Goal: Task Accomplishment & Management: Use online tool/utility

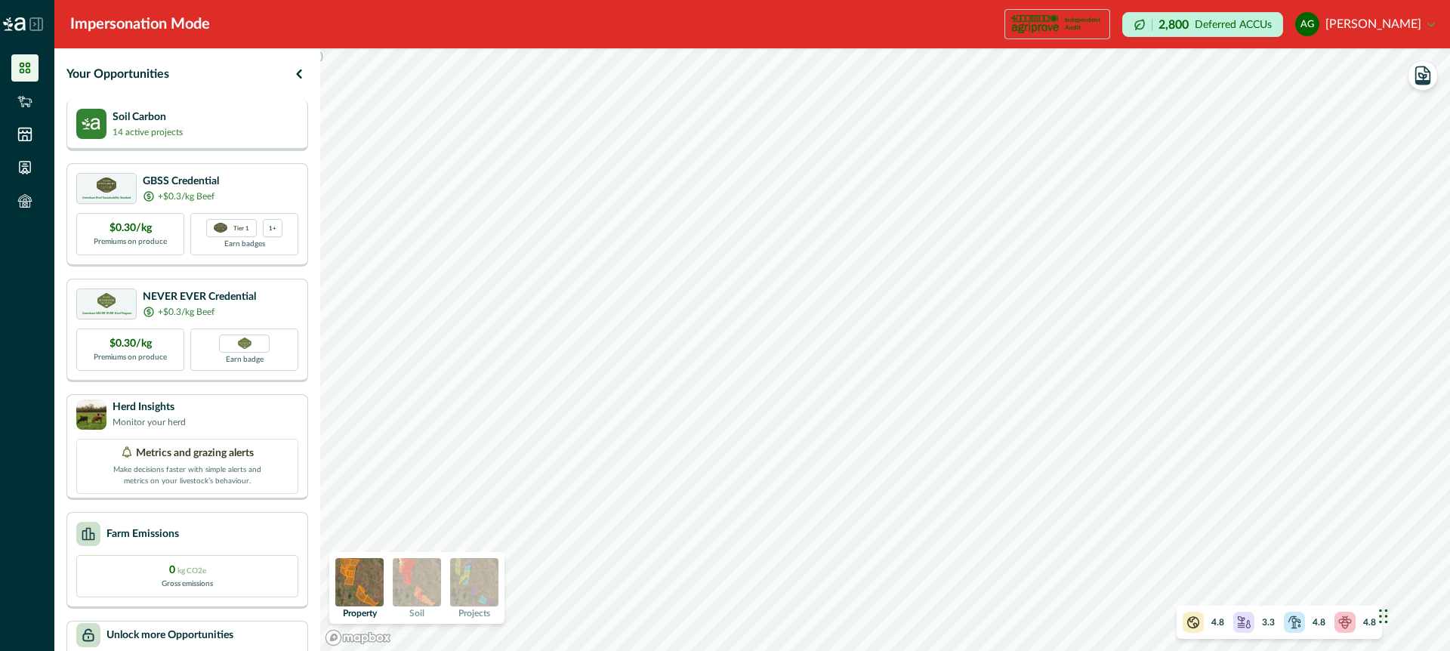
click at [270, 121] on div "Soil Carbon 14 active projects" at bounding box center [187, 124] width 222 height 30
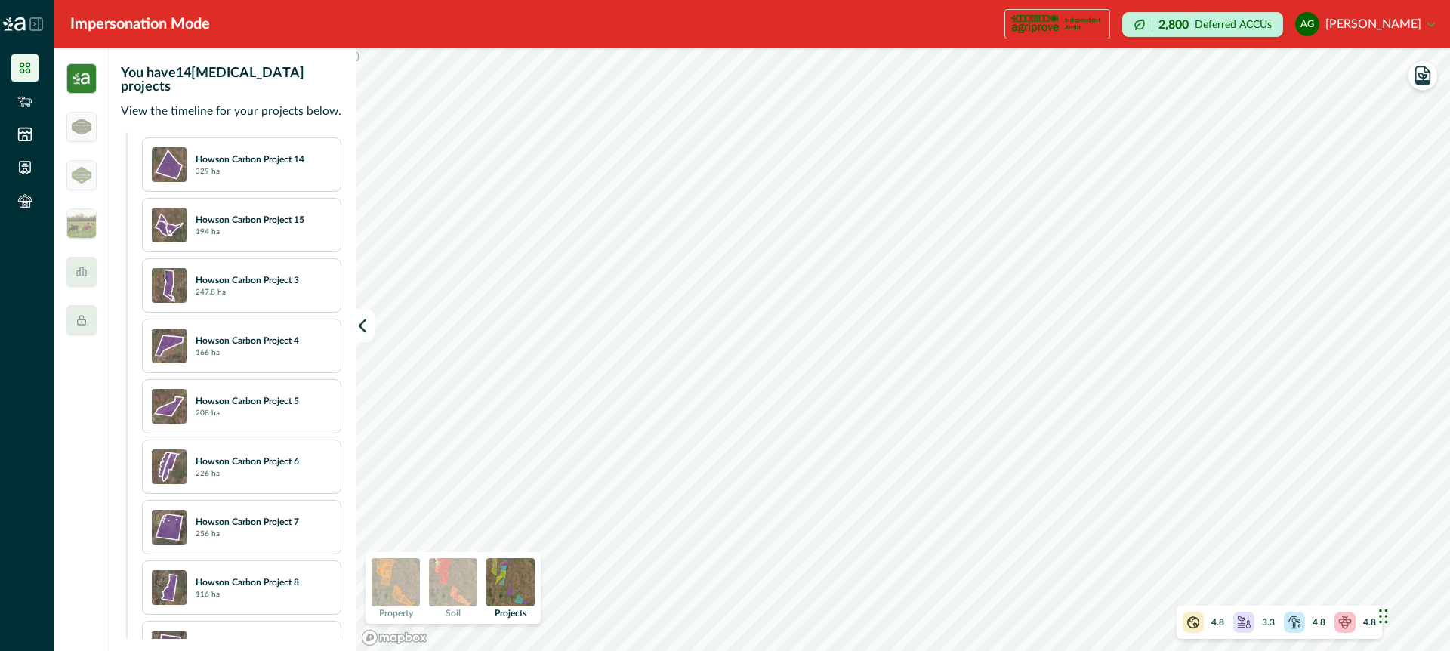
scroll to position [619, 0]
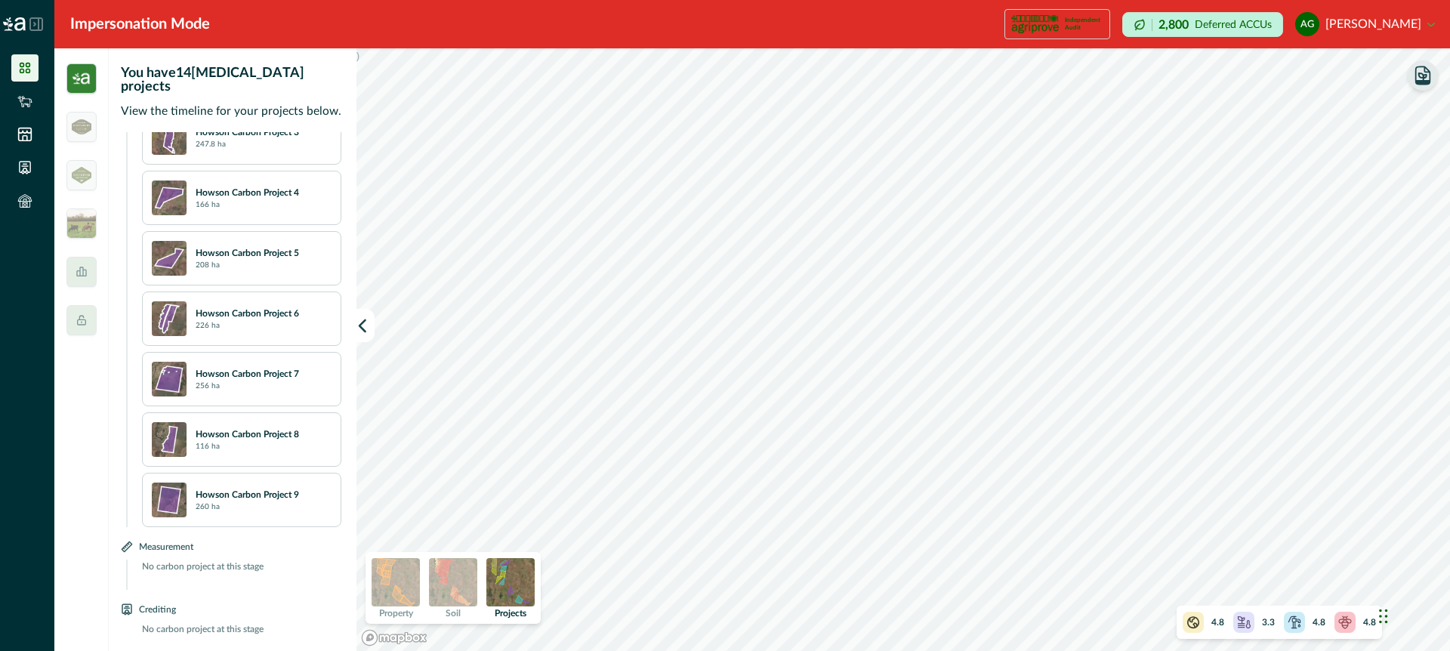
click at [1425, 75] on icon "button" at bounding box center [1423, 76] width 8 height 7
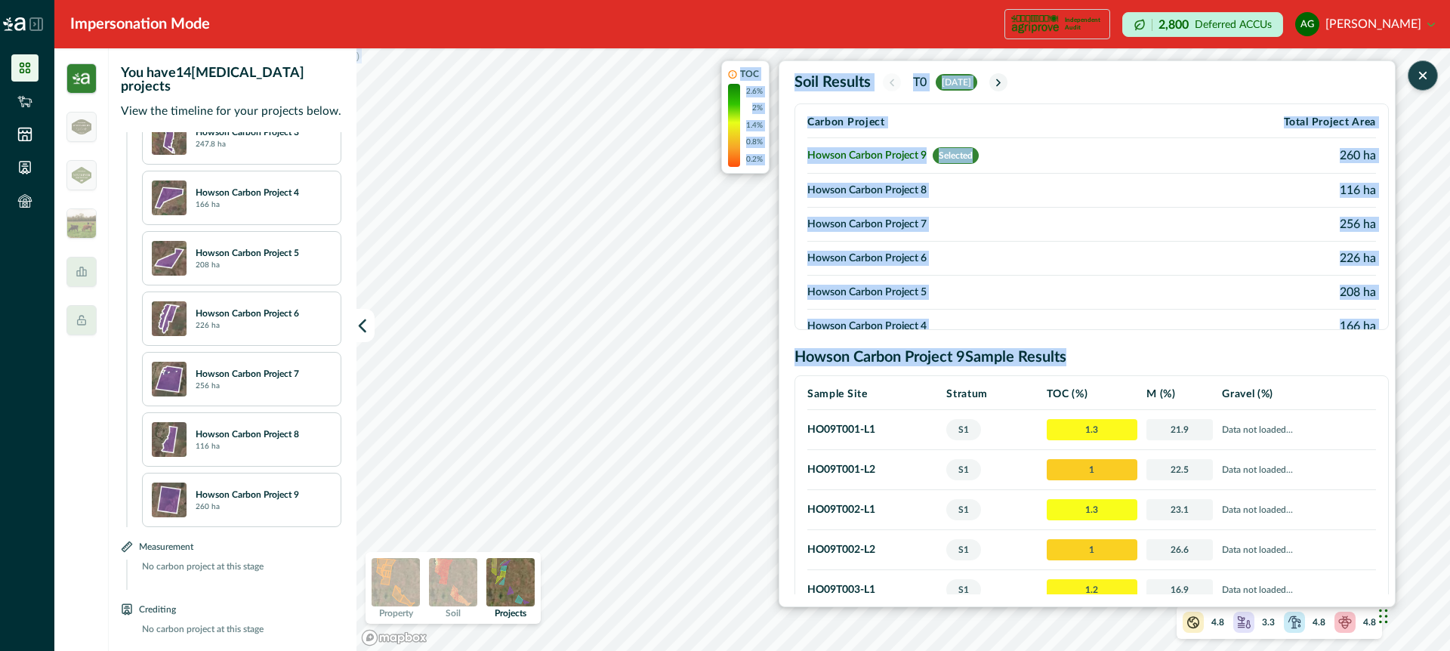
click at [713, 496] on div ") TOC 2.6% 2% 1.4% 0.8% 0.2% Soil Results T0 [DATE] Carbon Project Total Projec…" at bounding box center [904, 349] width 1094 height 603
click at [733, 460] on div "TOC 2.6% 2% 1.4% 0.8% 0.2% Soil Results T0 [DATE] Carbon Project Total Project …" at bounding box center [1058, 333] width 675 height 547
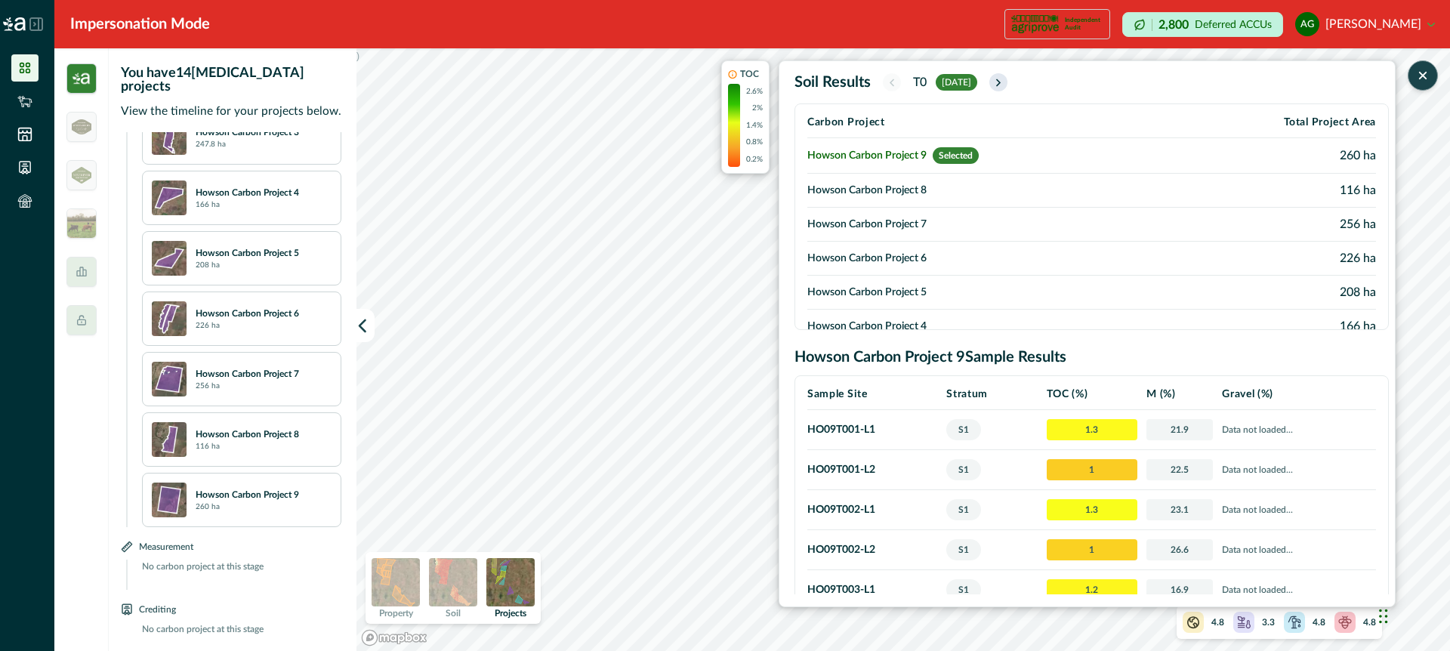
click at [1000, 80] on icon "button" at bounding box center [998, 82] width 3 height 6
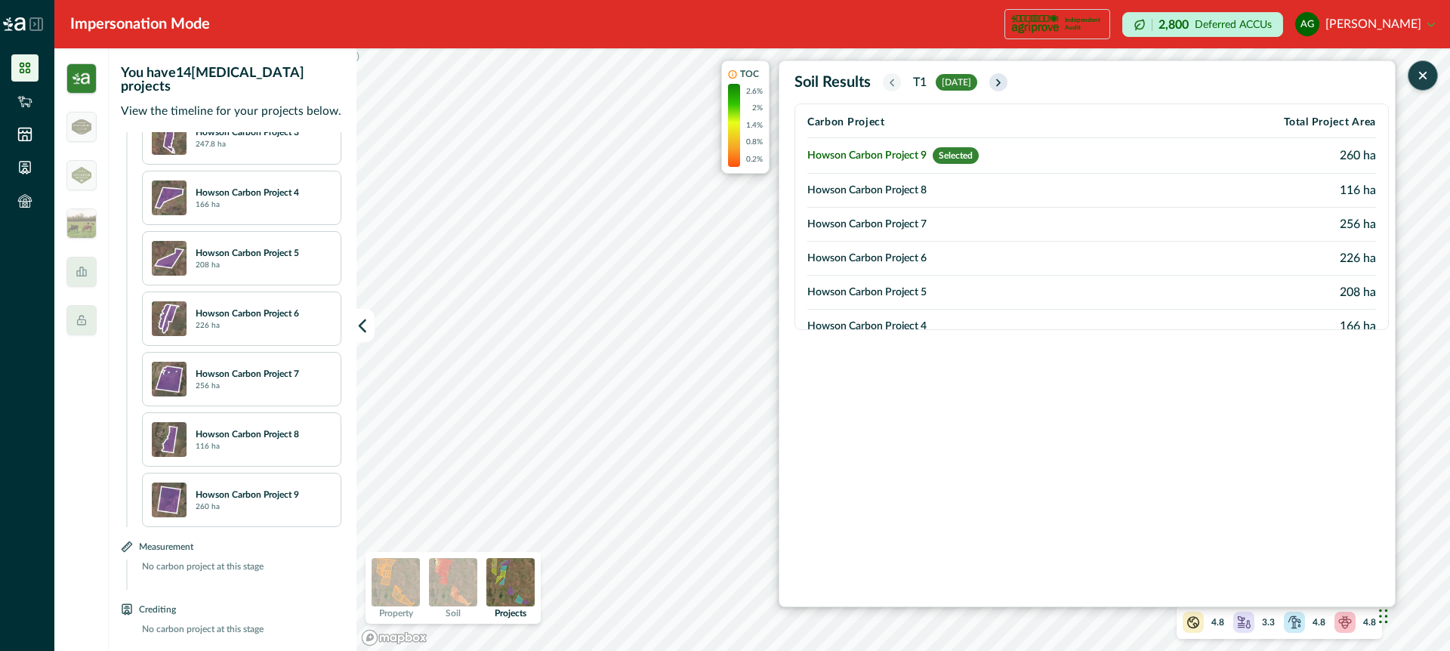
click at [1005, 79] on icon "button" at bounding box center [999, 82] width 12 height 13
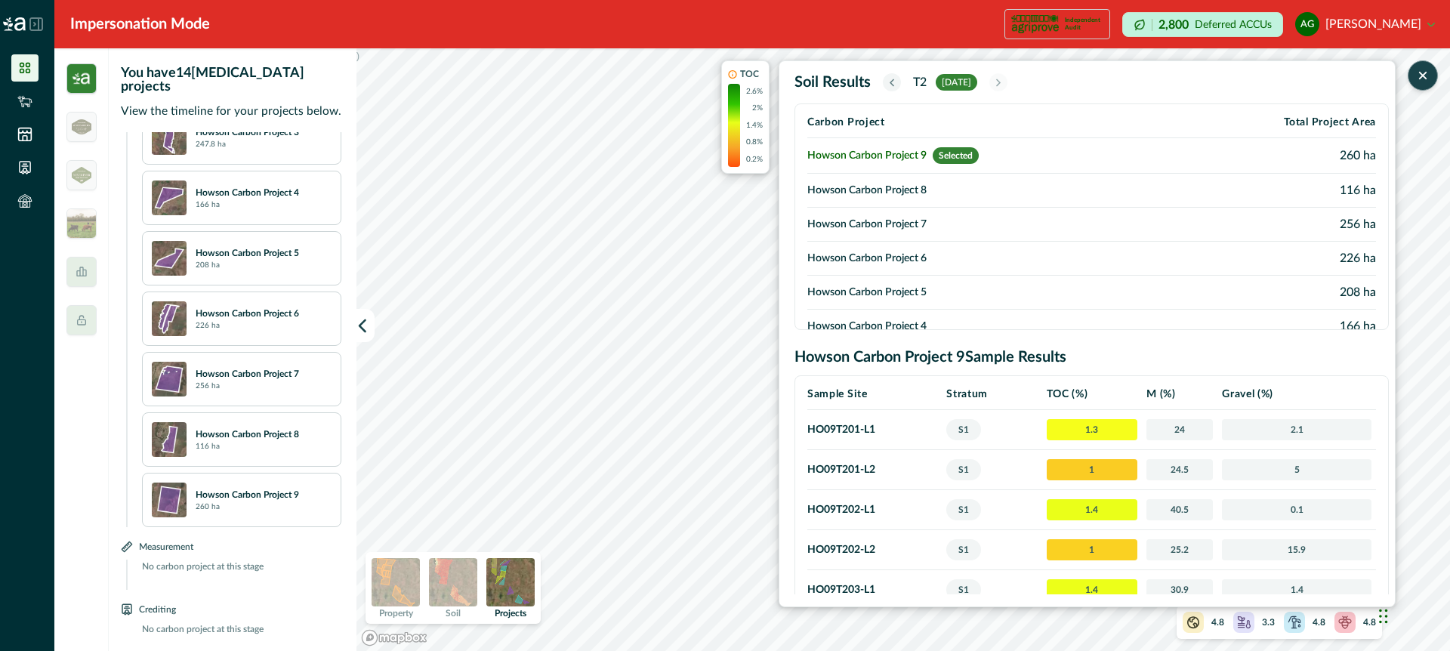
click at [892, 79] on icon "button" at bounding box center [892, 82] width 12 height 13
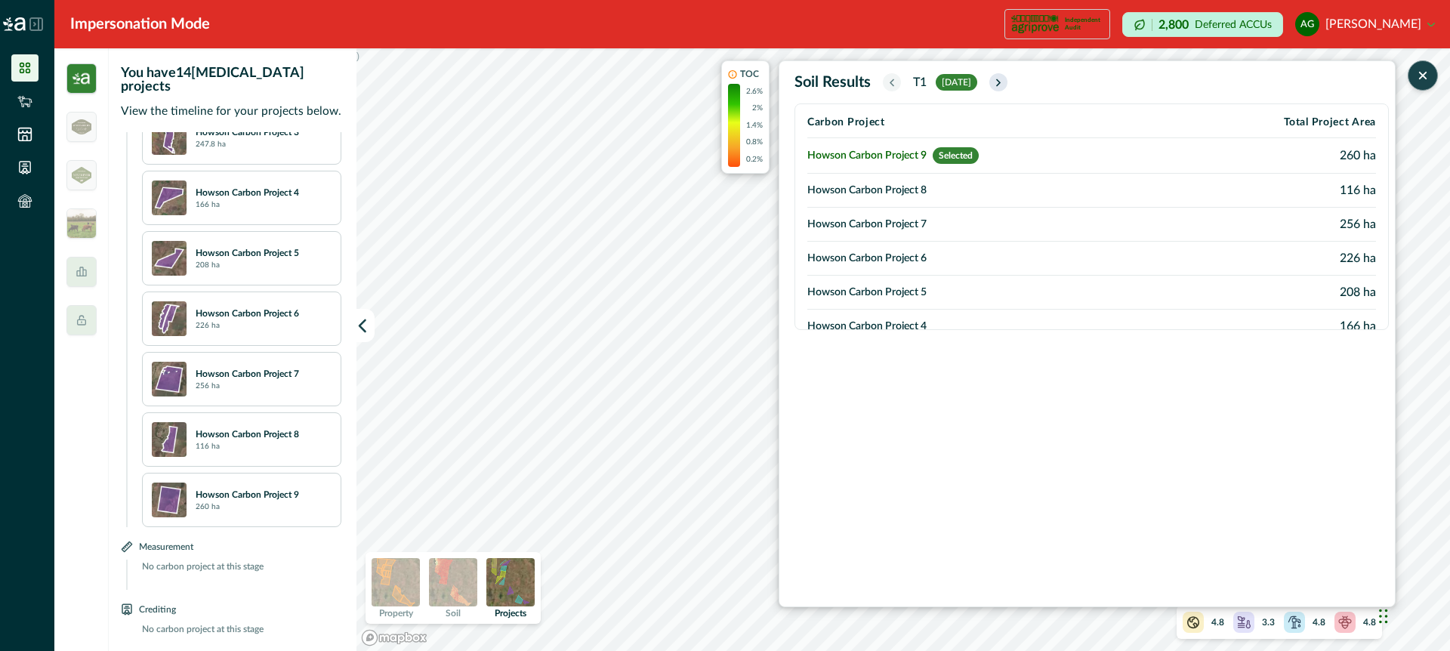
click at [1008, 82] on button "button" at bounding box center [999, 82] width 18 height 18
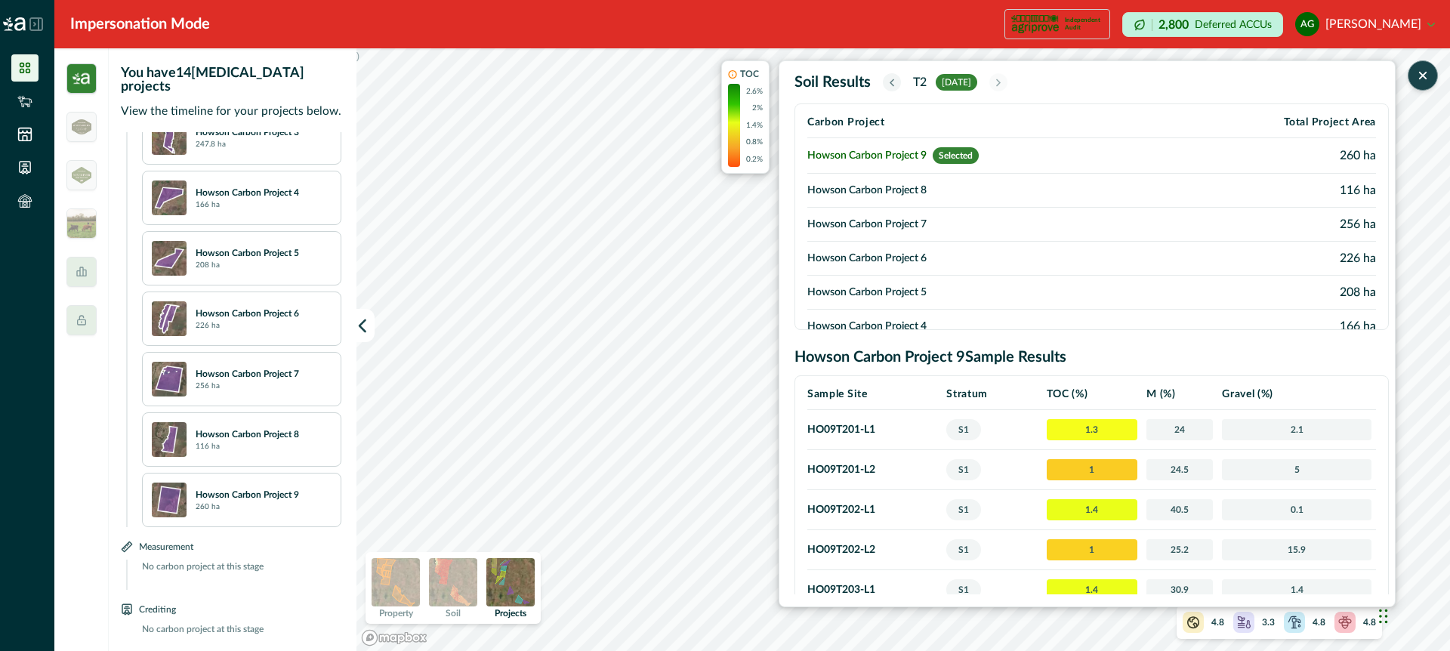
click at [891, 80] on icon "button" at bounding box center [892, 82] width 3 height 6
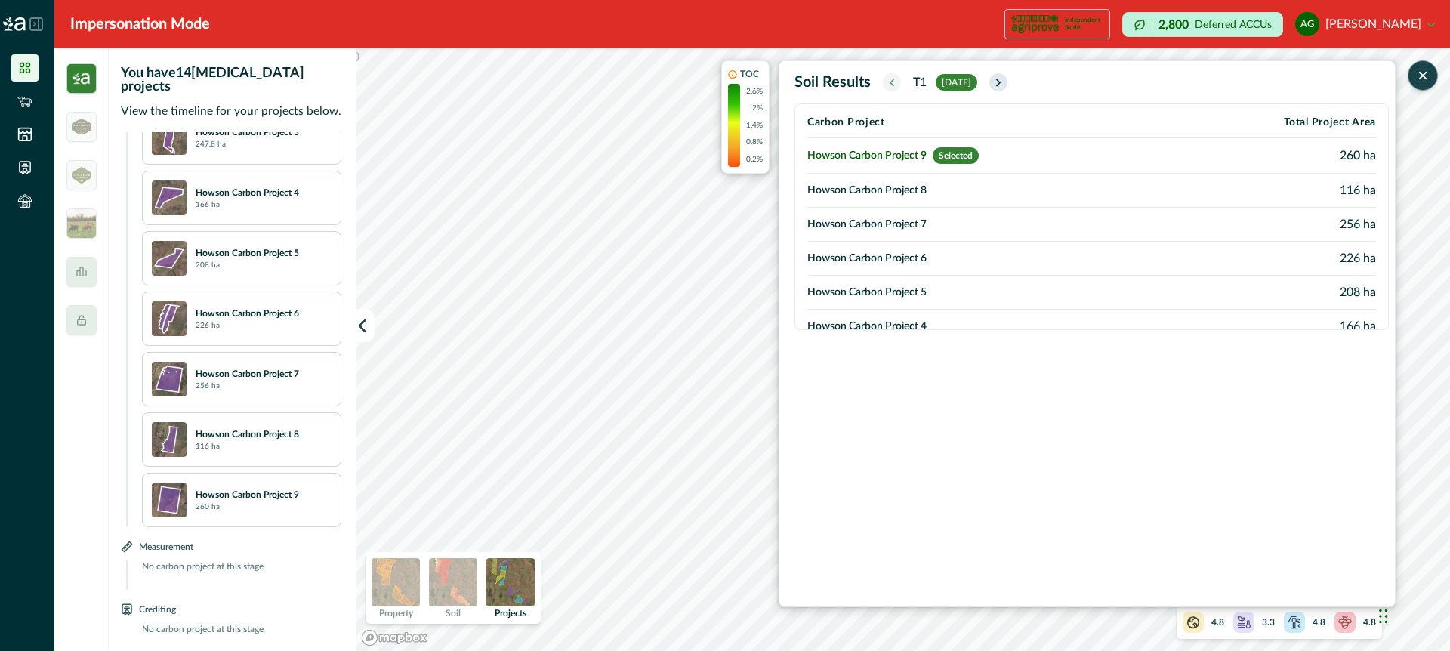
click at [1005, 81] on icon "button" at bounding box center [999, 82] width 12 height 13
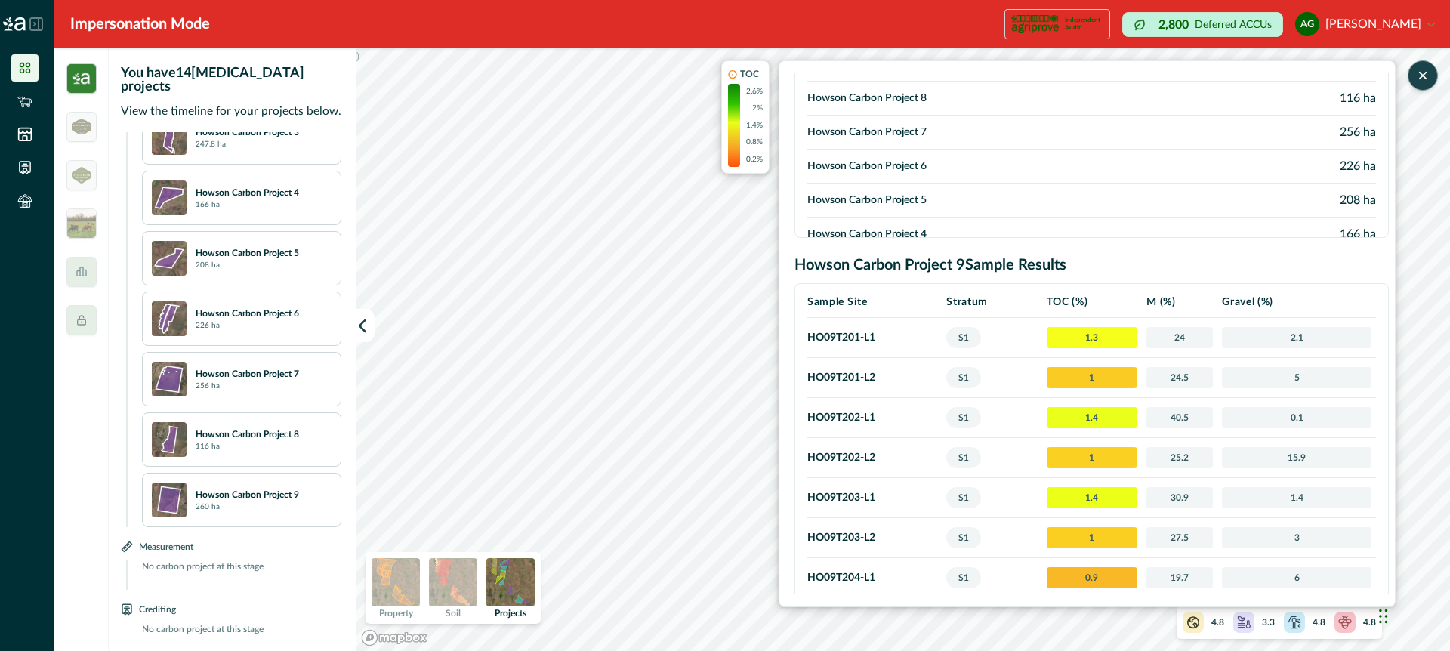
scroll to position [94, 0]
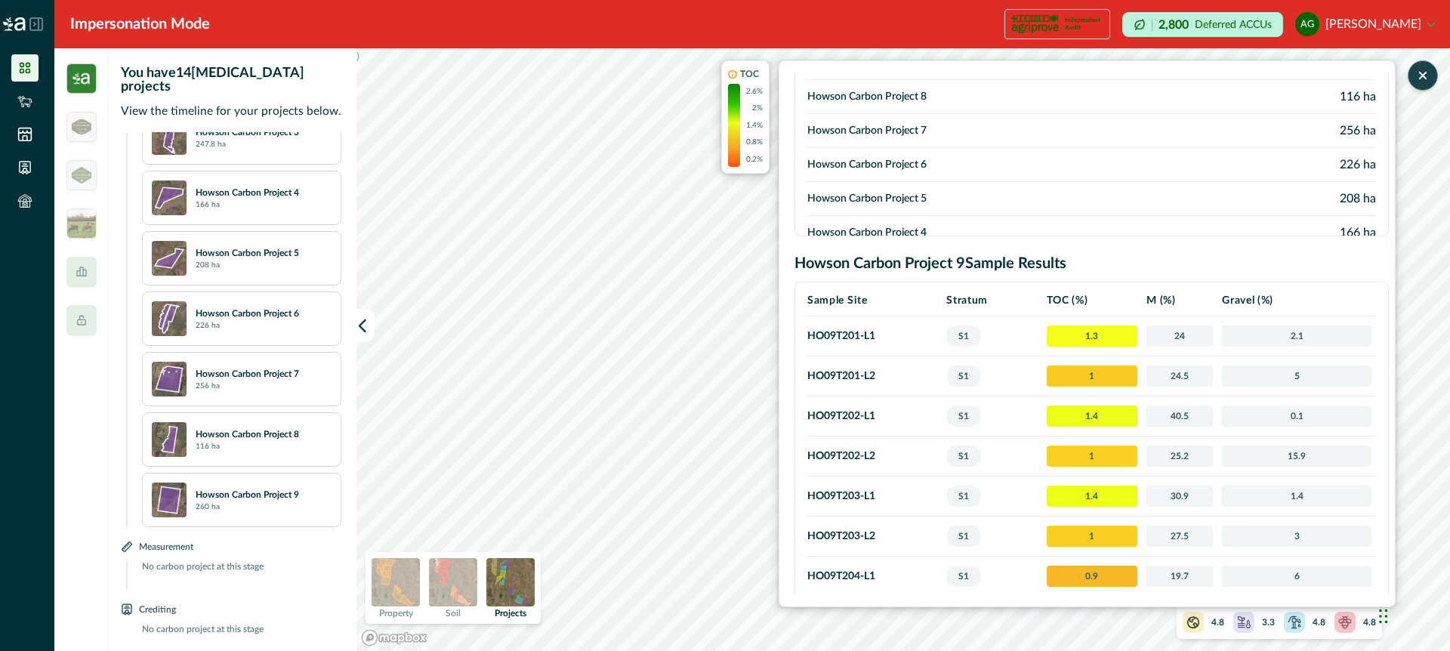
click at [1425, 78] on icon "button" at bounding box center [1423, 75] width 15 height 15
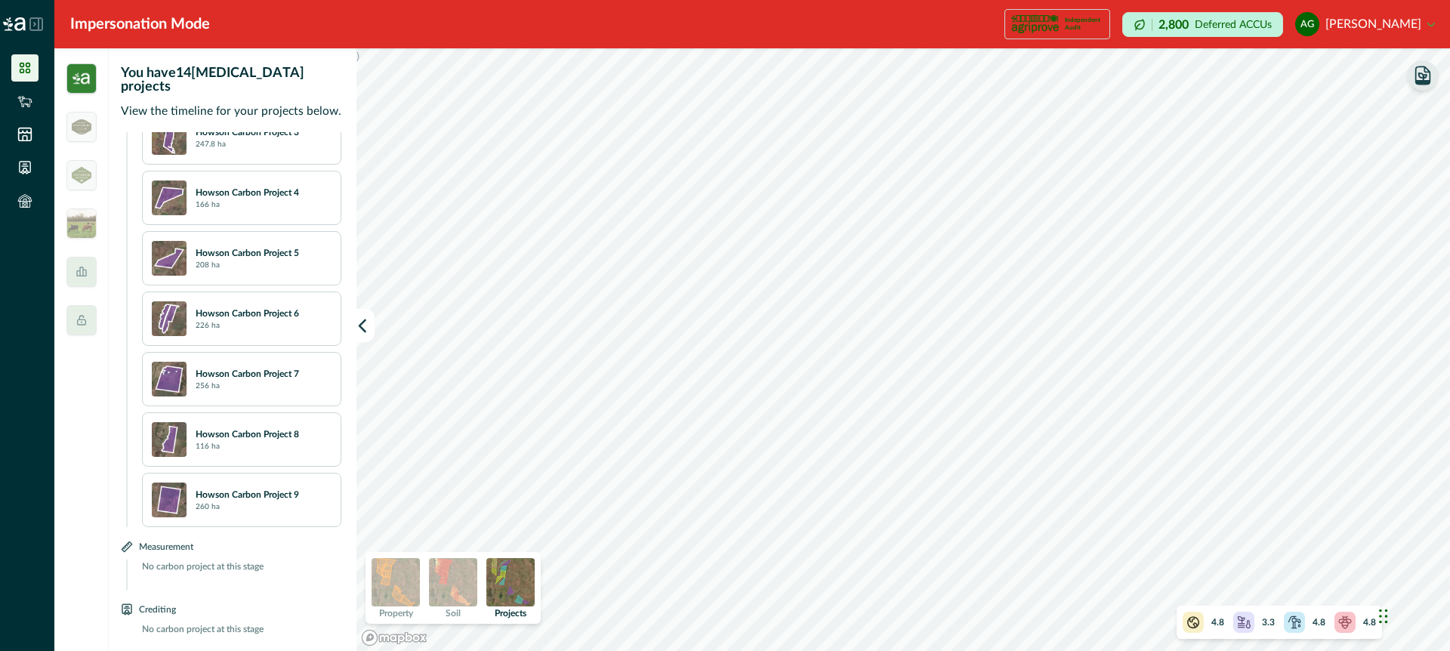
click at [1425, 78] on icon "button" at bounding box center [1423, 76] width 8 height 7
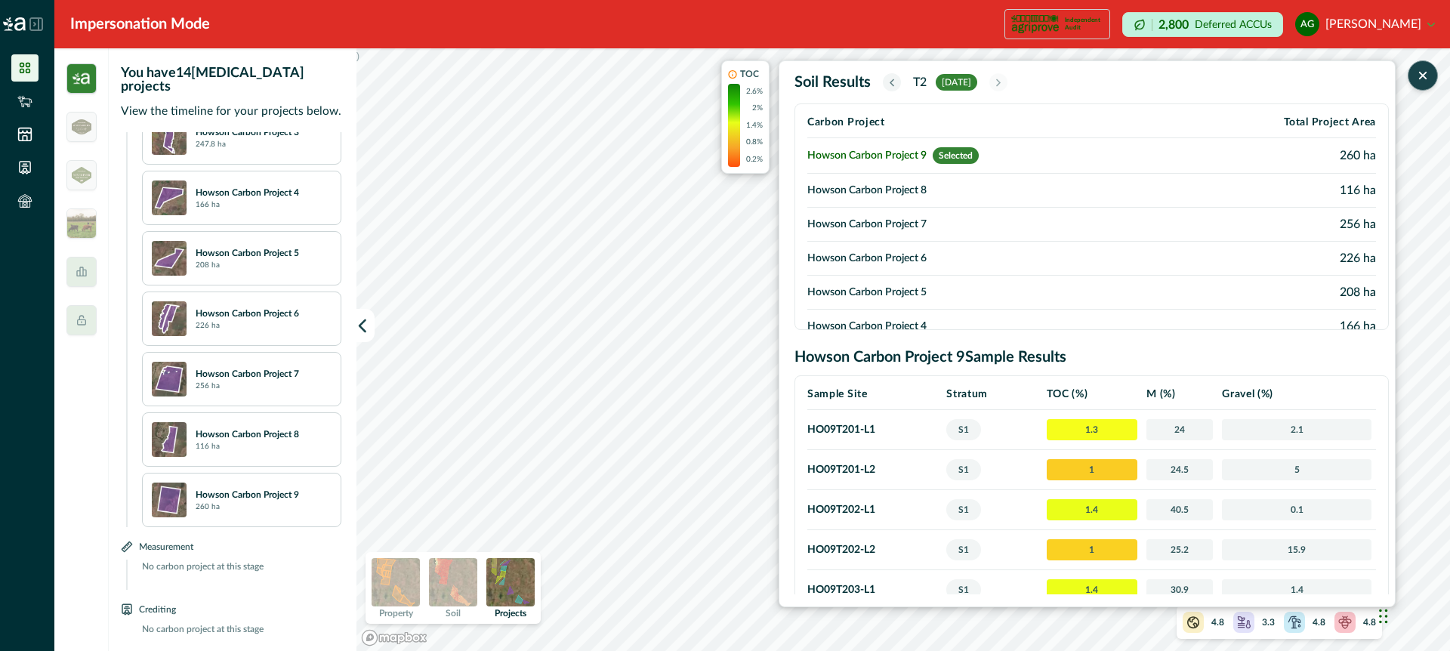
drag, startPoint x: 724, startPoint y: 408, endPoint x: 733, endPoint y: 508, distance: 100.9
click at [733, 508] on div "TOC 2.6% 2% 1.4% 0.8% 0.2% Soil Results T[DATE] Carbon Project Total Project Ar…" at bounding box center [1058, 333] width 675 height 547
click at [357, 314] on button "button" at bounding box center [366, 325] width 18 height 33
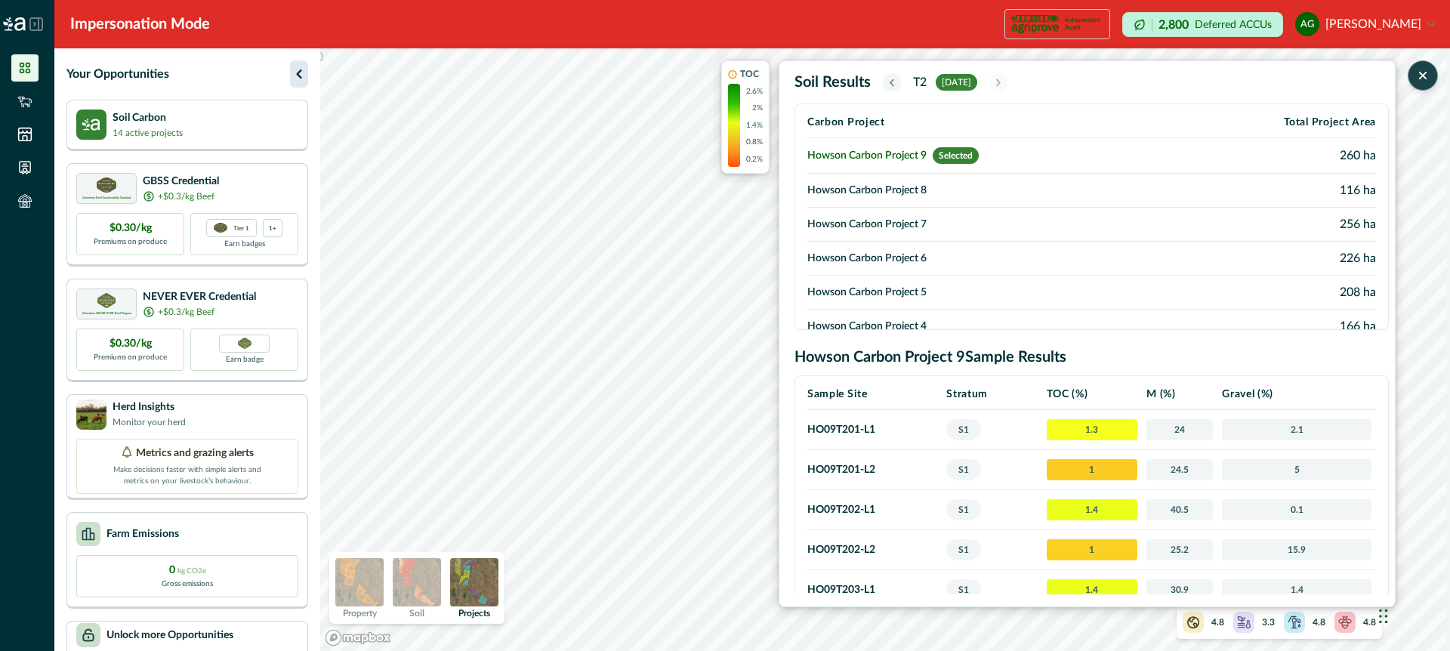
click at [299, 69] on icon "button" at bounding box center [299, 74] width 18 height 18
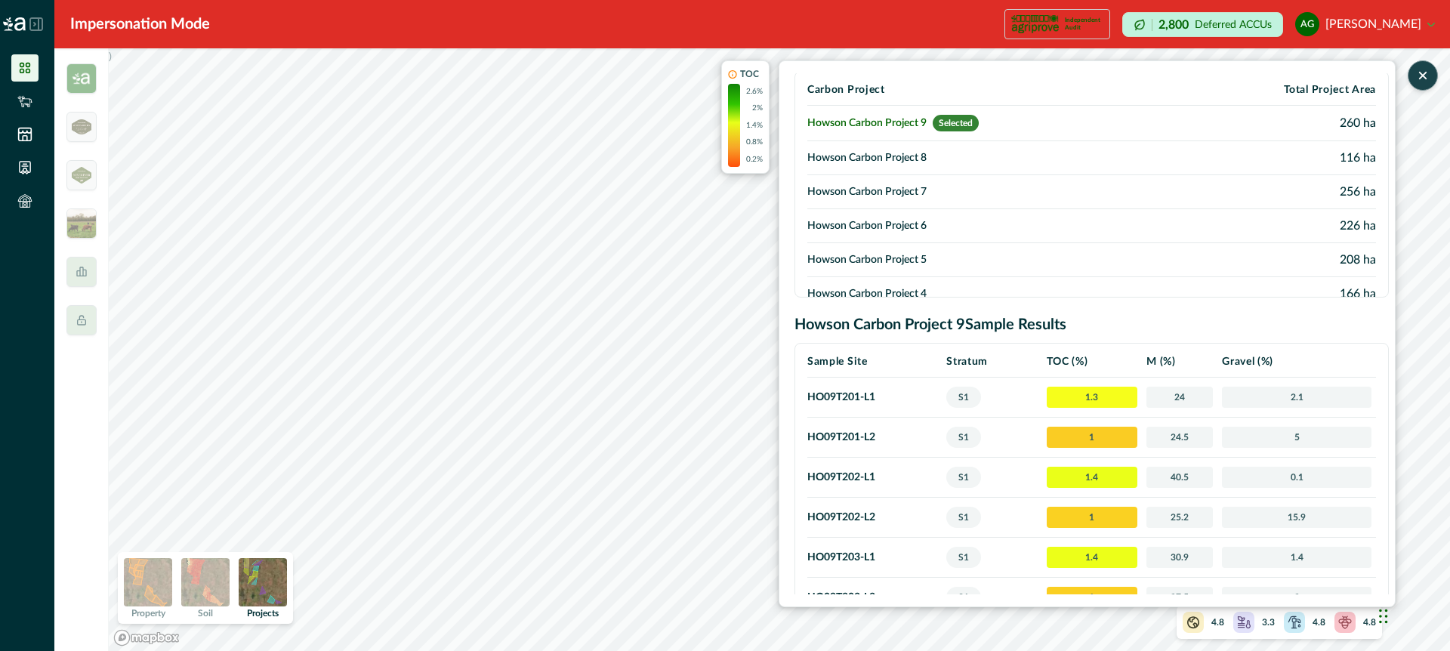
scroll to position [0, 0]
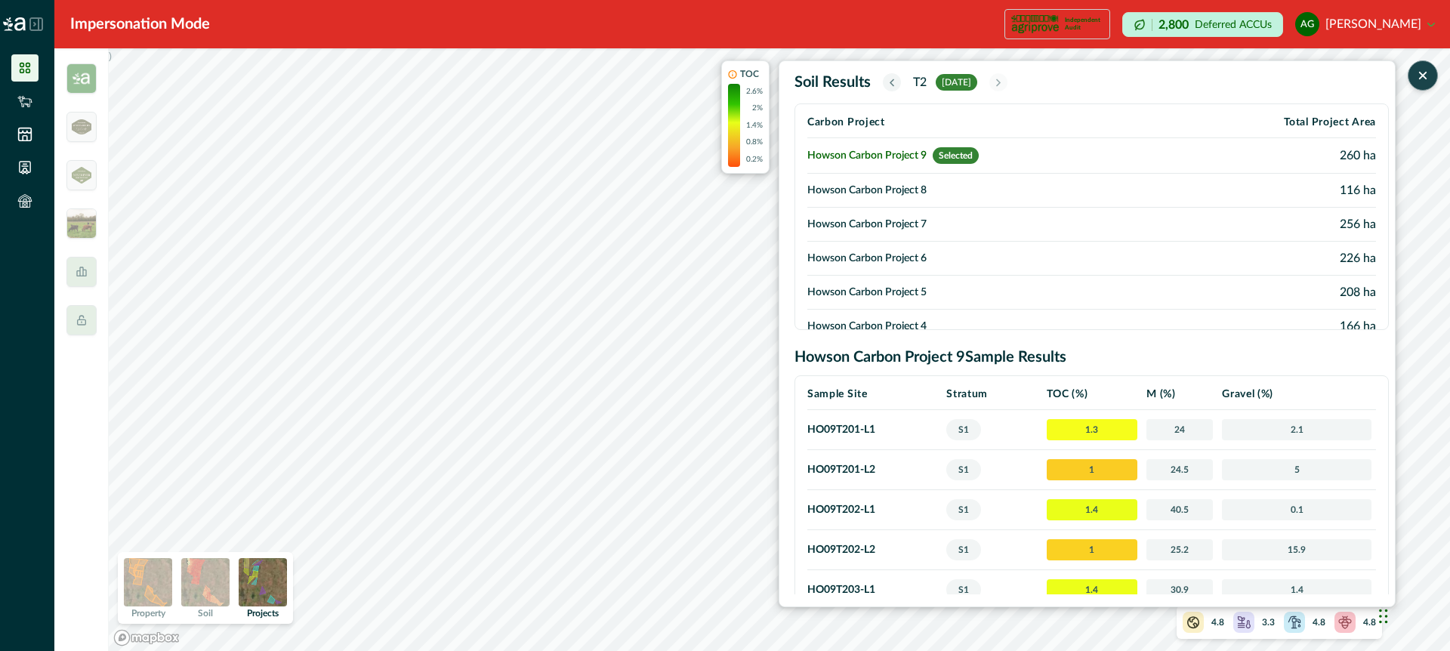
click at [204, 581] on img at bounding box center [205, 582] width 48 height 48
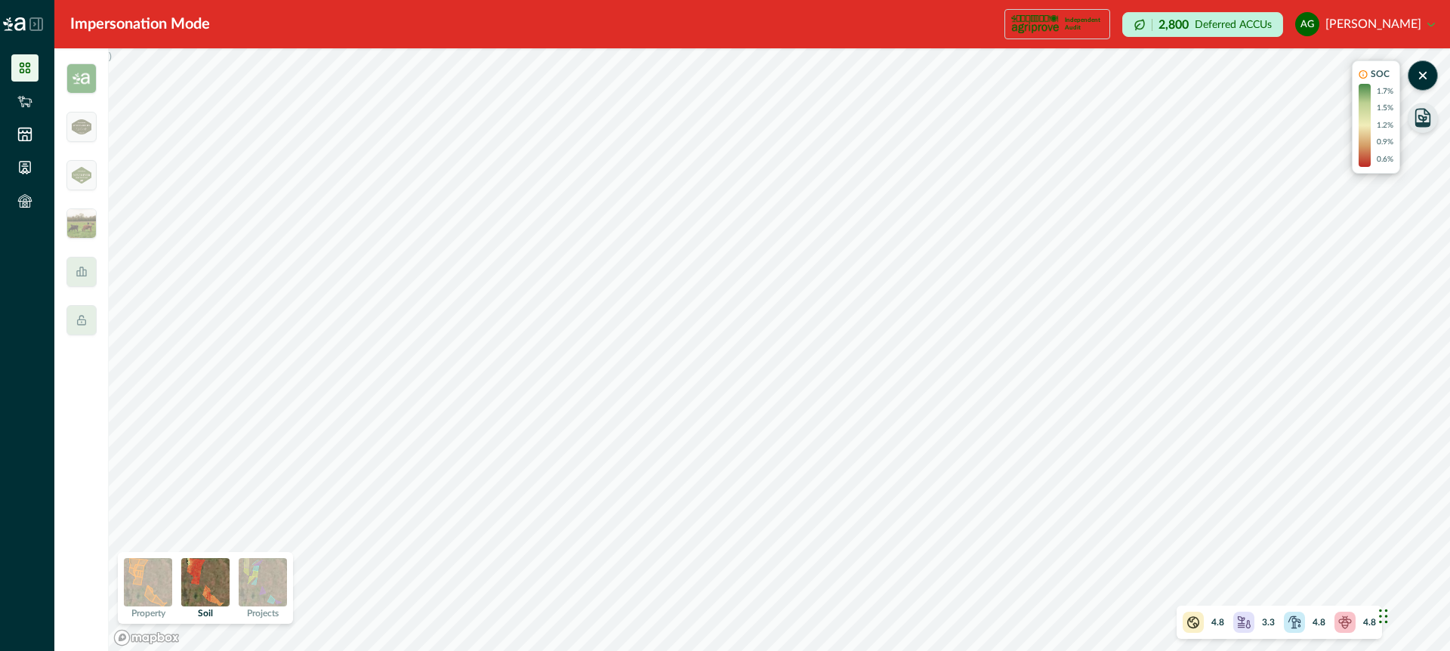
click at [267, 576] on img at bounding box center [263, 582] width 48 height 48
click at [1423, 80] on icon "button" at bounding box center [1423, 82] width 14 height 4
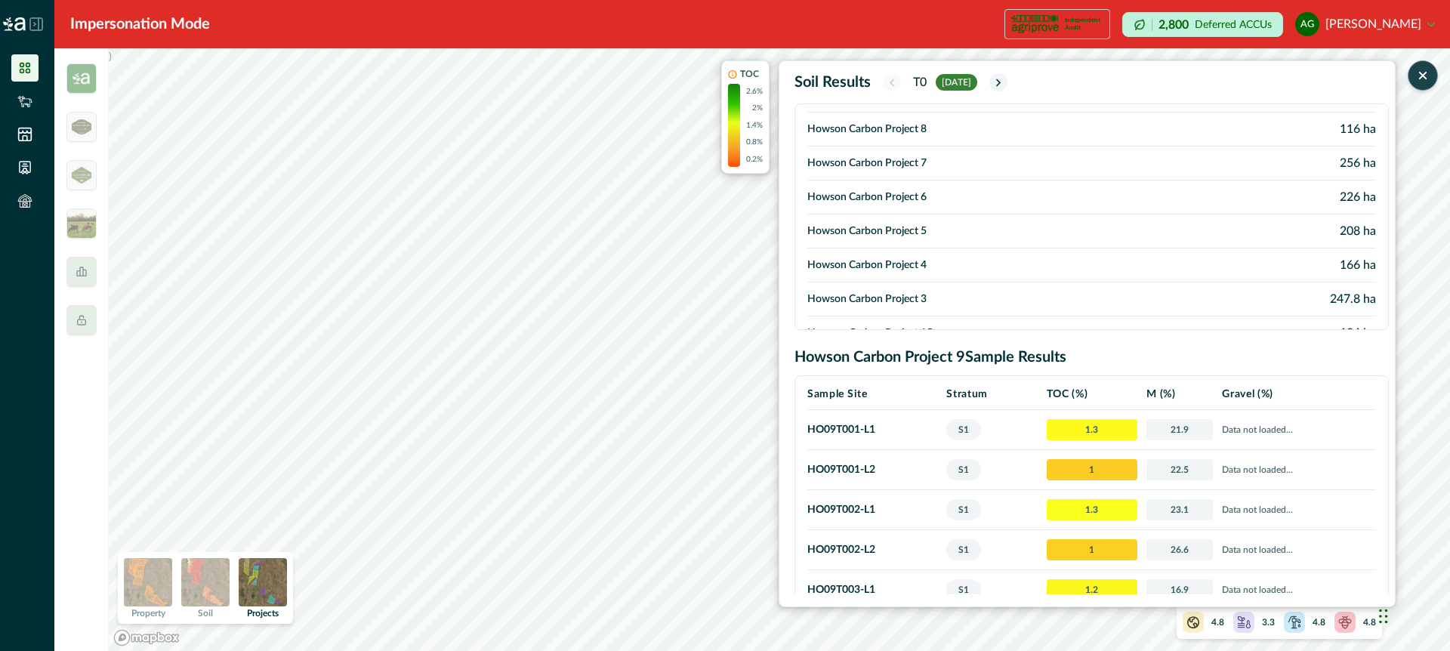
scroll to position [63, 0]
click at [689, 387] on div ") TOC 2.6% 2% 1.4% 0.8% 0.2% Soil Results T0 [DATE] Carbon Project Total Projec…" at bounding box center [780, 349] width 1342 height 603
click at [684, 396] on div ") TOC 2.6% 2% 1.4% 0.8% 0.2% Soil Results T0 [DATE] Carbon Project Total Projec…" at bounding box center [780, 349] width 1342 height 603
click at [707, 360] on div ") TOC 2.6% 2% 1.4% 0.8% 0.2% Soil Results T0 [DATE] Carbon Project Total Projec…" at bounding box center [780, 349] width 1342 height 603
click at [703, 337] on div ") TOC 2.6% 2% 1.4% 0.8% 0.2% Soil Results T0 [DATE] Carbon Project Total Projec…" at bounding box center [780, 349] width 1342 height 603
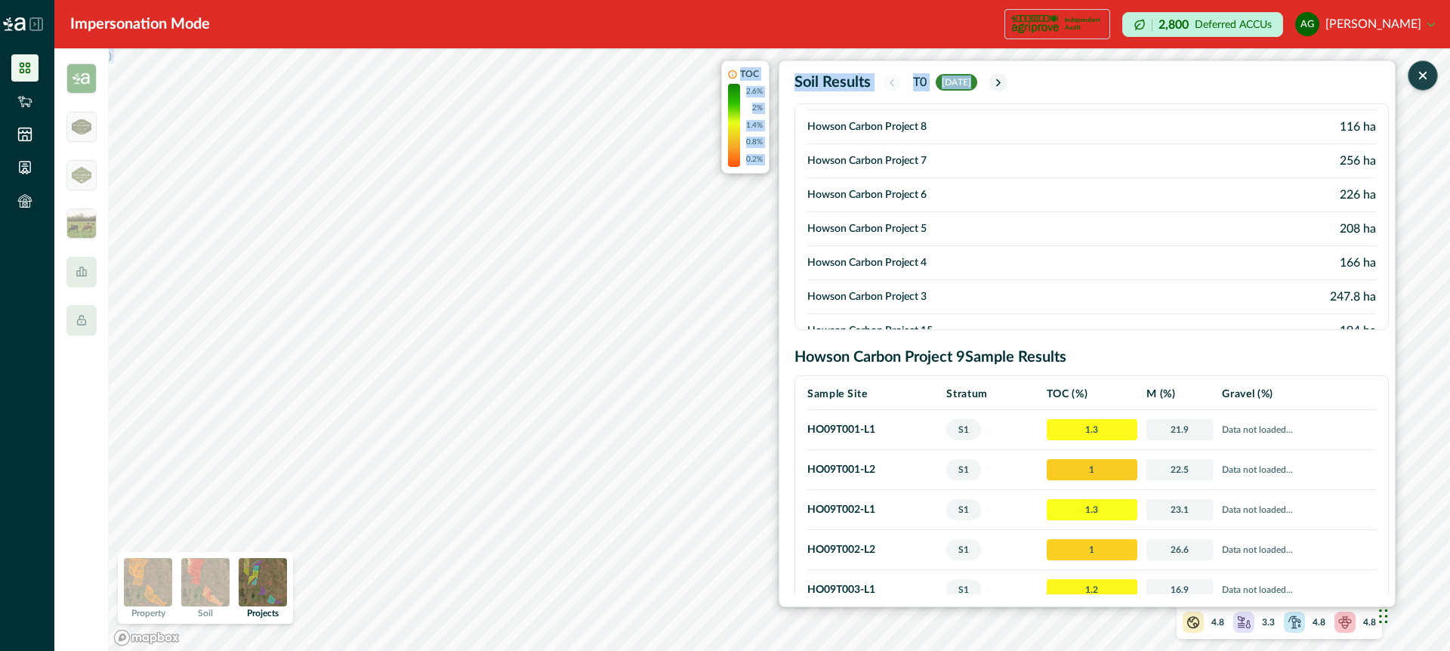
click at [927, 190] on td "Howson Carbon Project 6" at bounding box center [992, 195] width 370 height 34
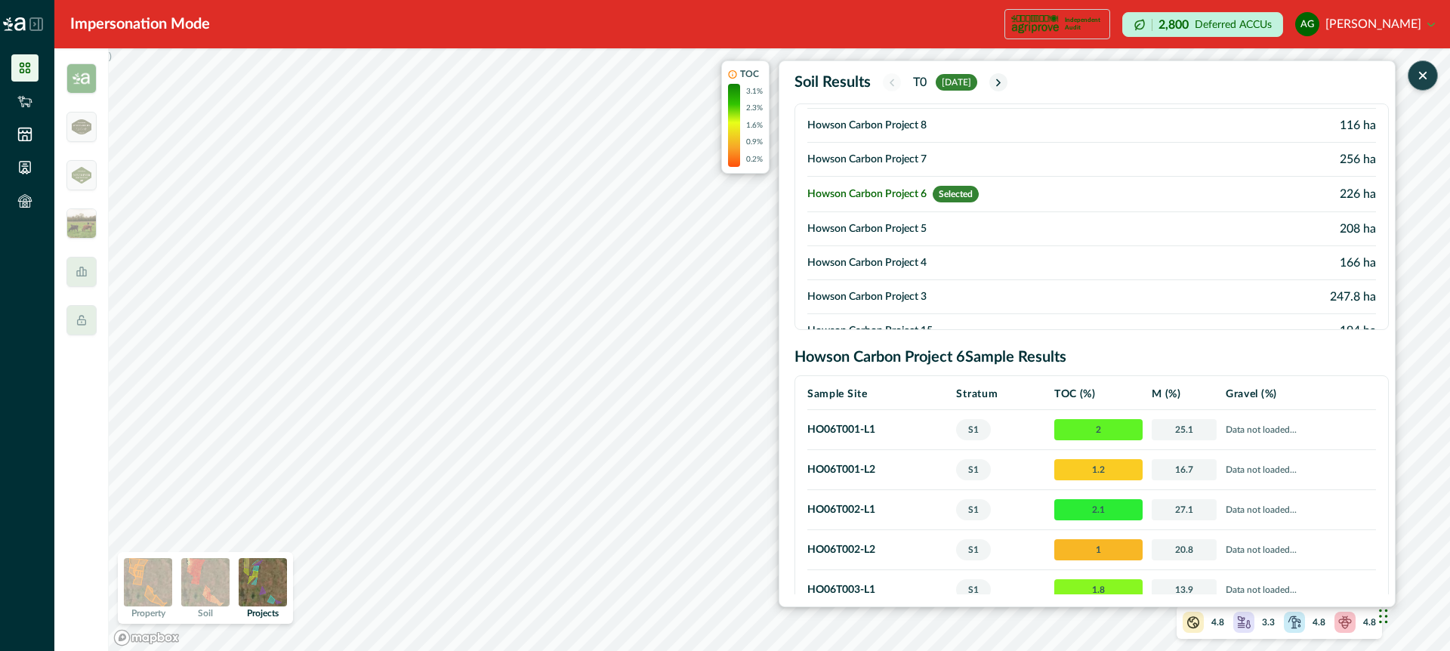
click at [1425, 76] on icon "button" at bounding box center [1423, 75] width 15 height 15
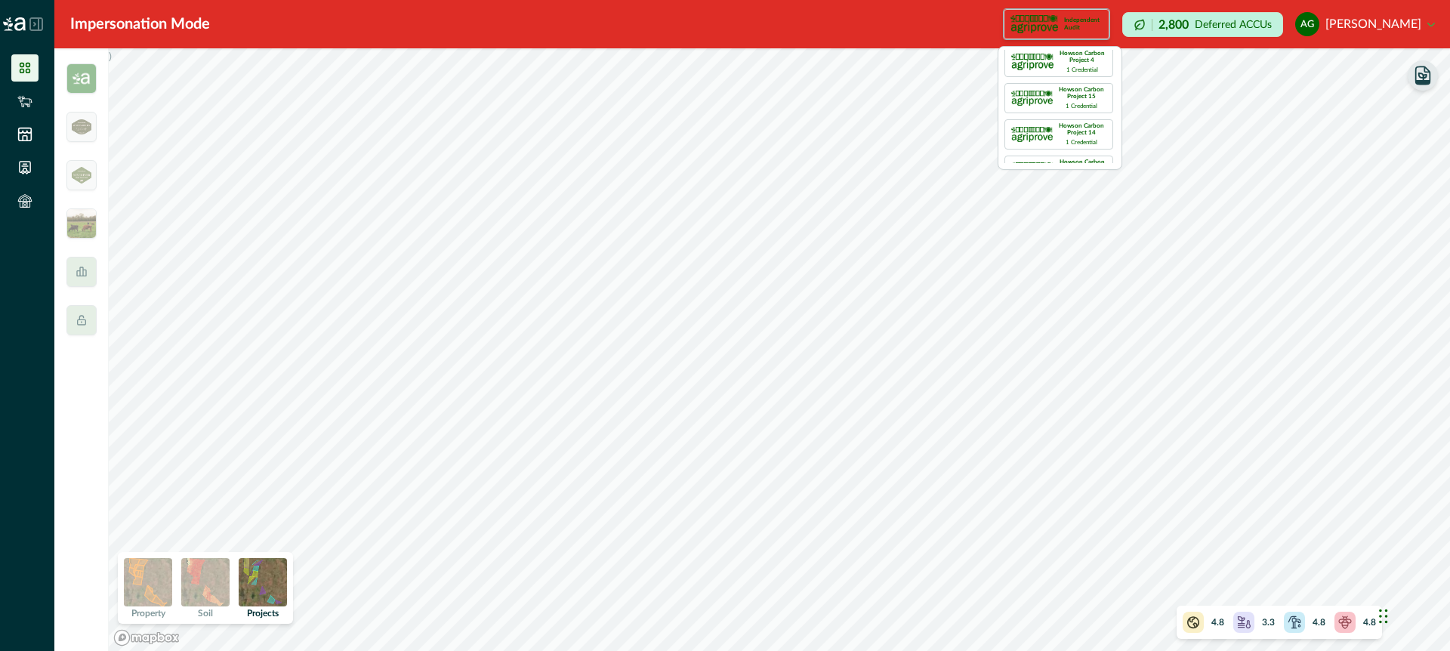
scroll to position [0, 0]
click at [89, 273] on div at bounding box center [81, 272] width 30 height 30
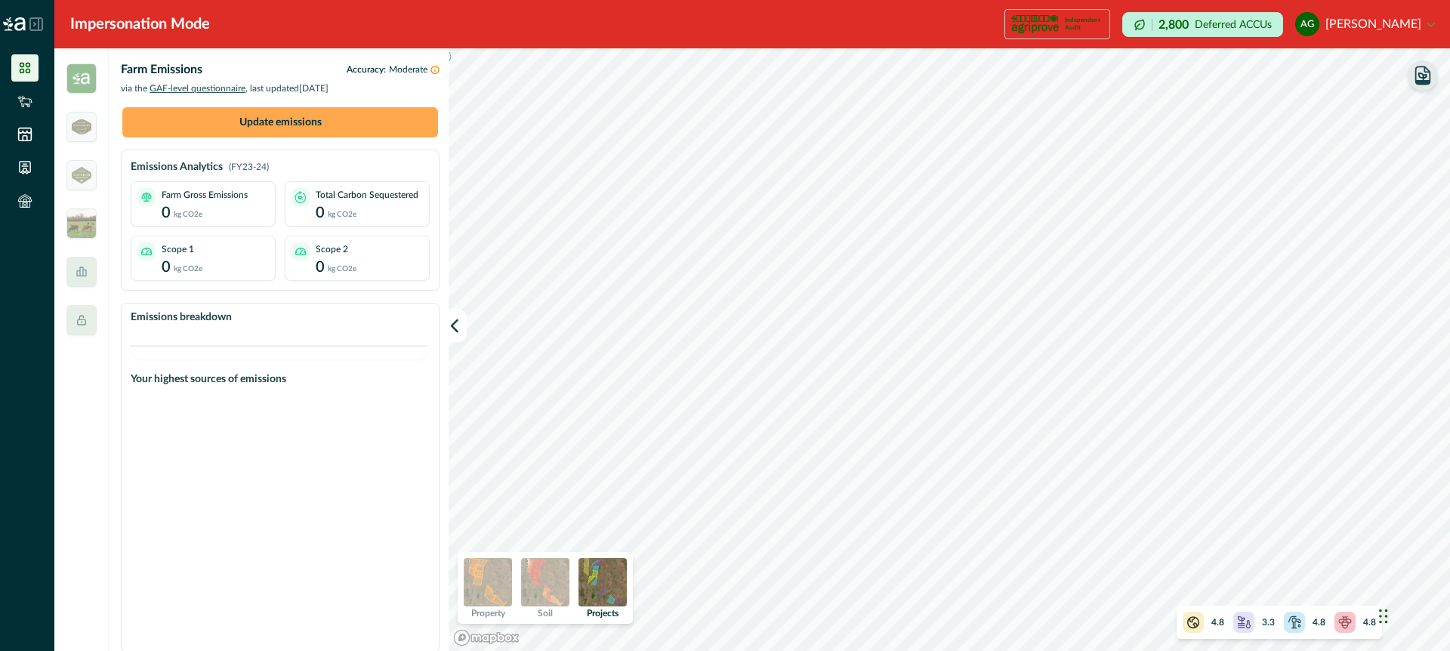
click at [375, 122] on button "Update emissions" at bounding box center [280, 122] width 316 height 30
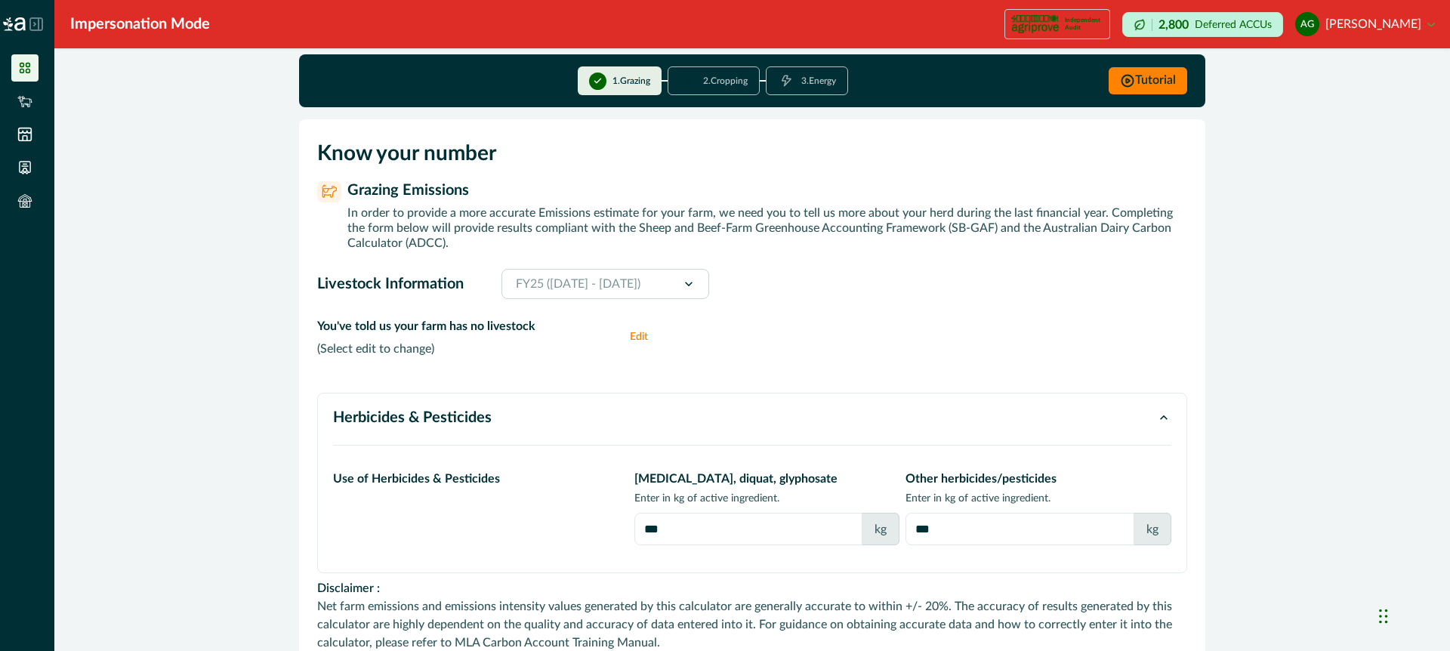
click at [640, 336] on button "Edit" at bounding box center [645, 336] width 30 height 39
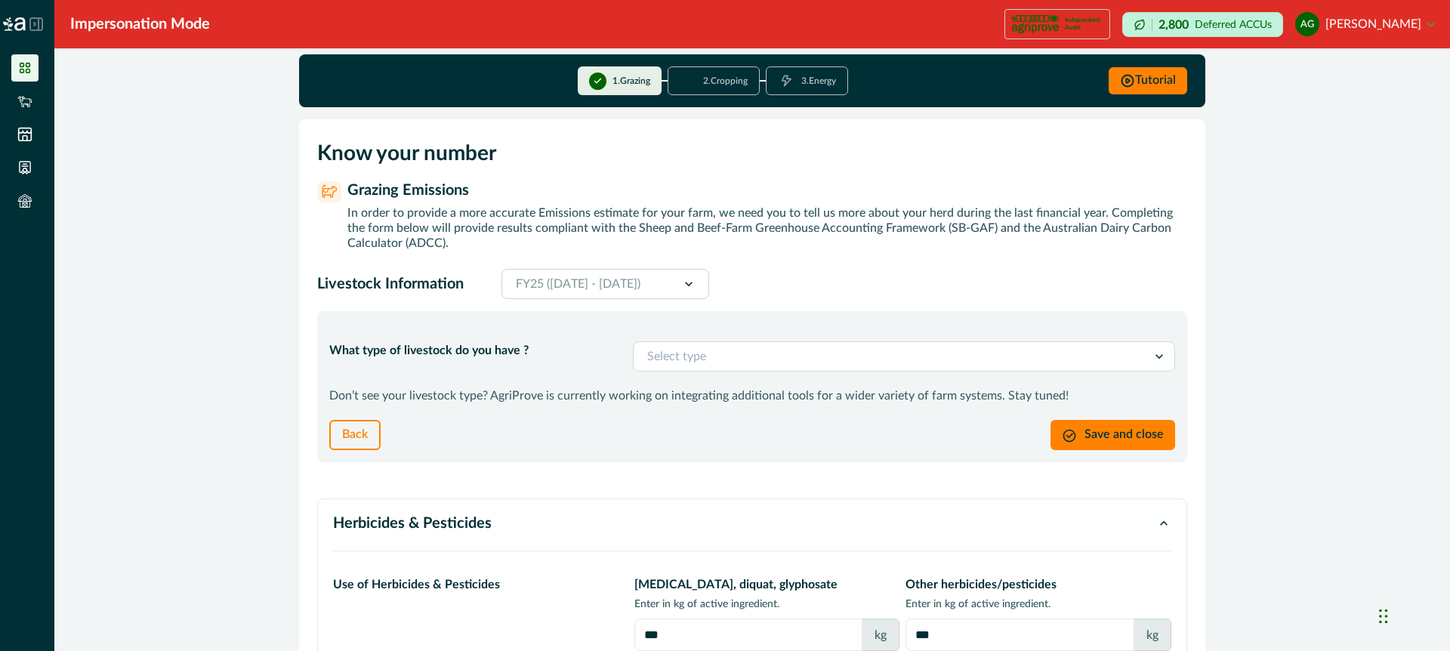
click at [690, 350] on div at bounding box center [890, 356] width 486 height 21
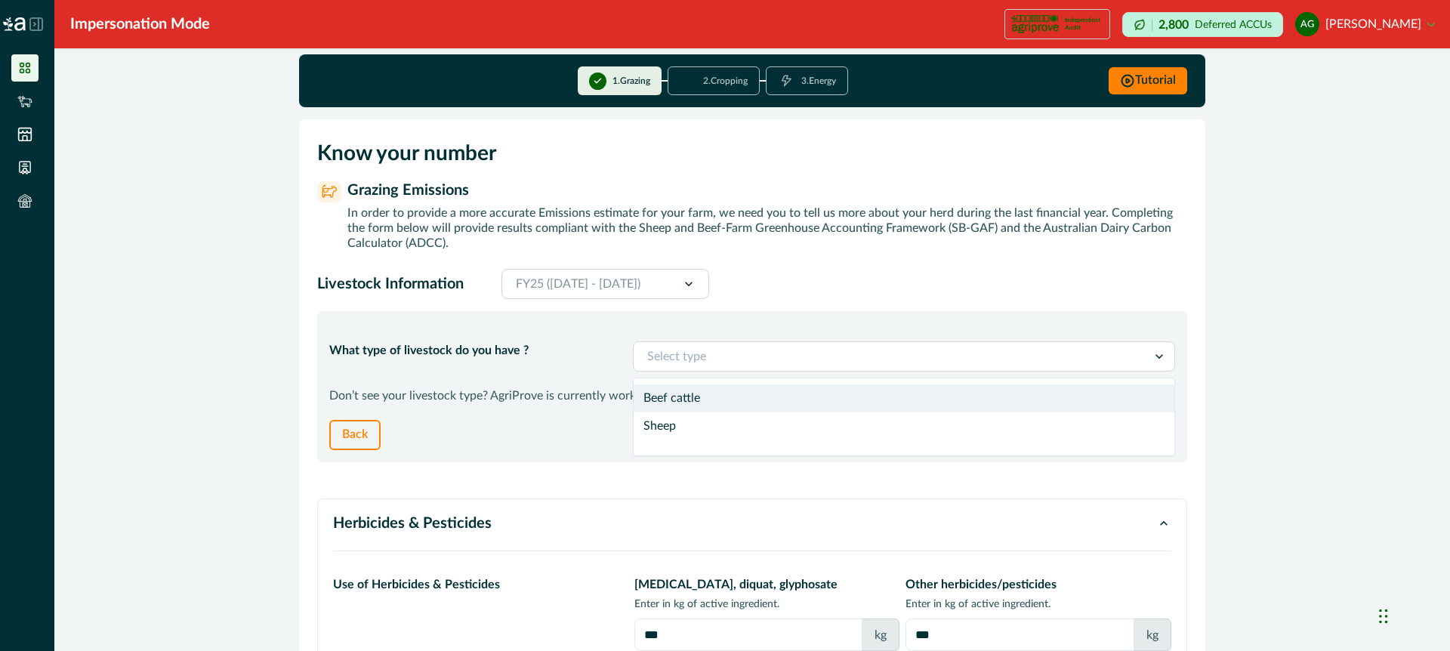
click at [684, 395] on div "Beef cattle" at bounding box center [904, 398] width 541 height 28
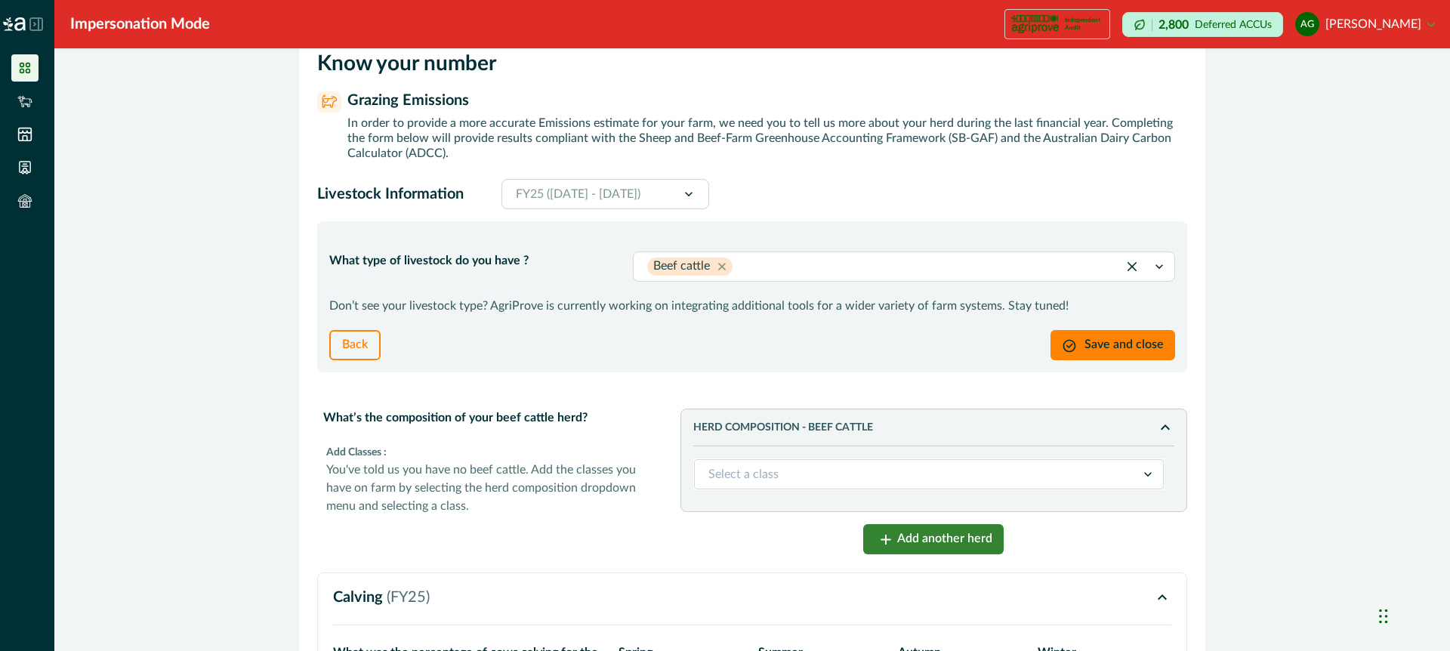
scroll to position [119, 0]
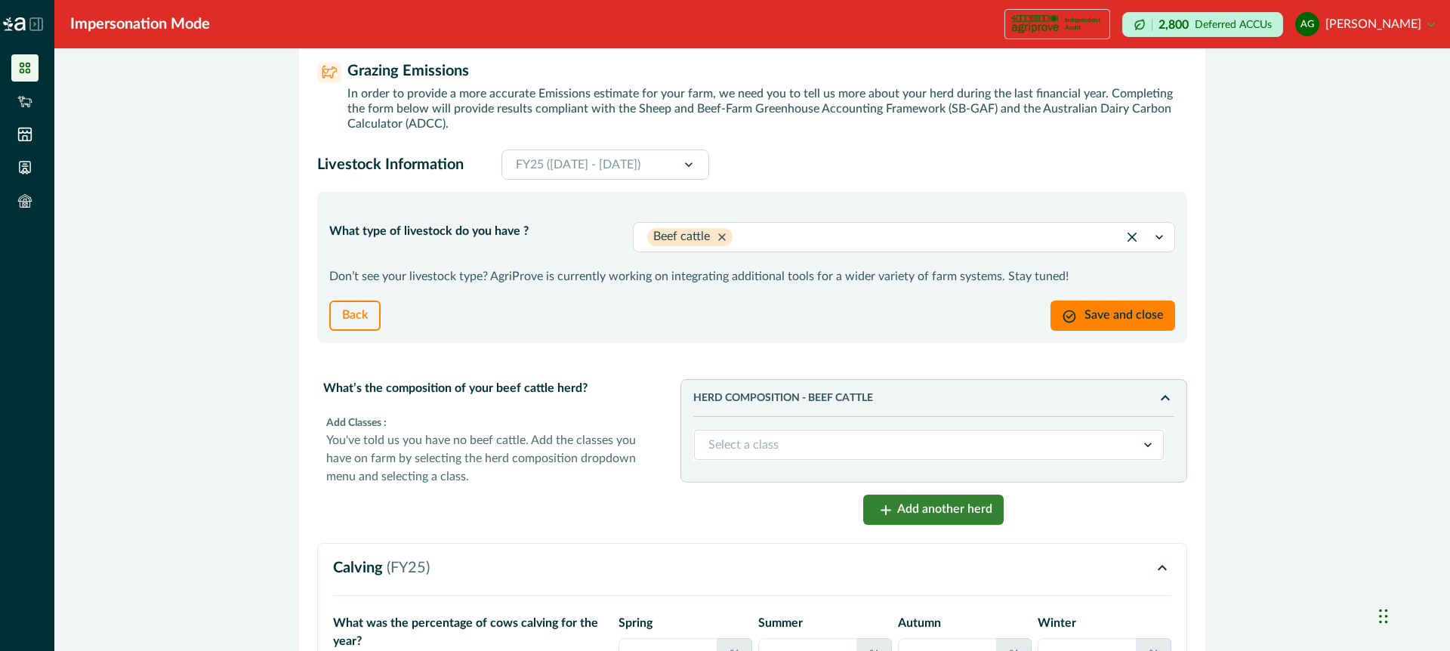
click at [724, 235] on icon "Remove Beef cattle" at bounding box center [723, 237] width 8 height 8
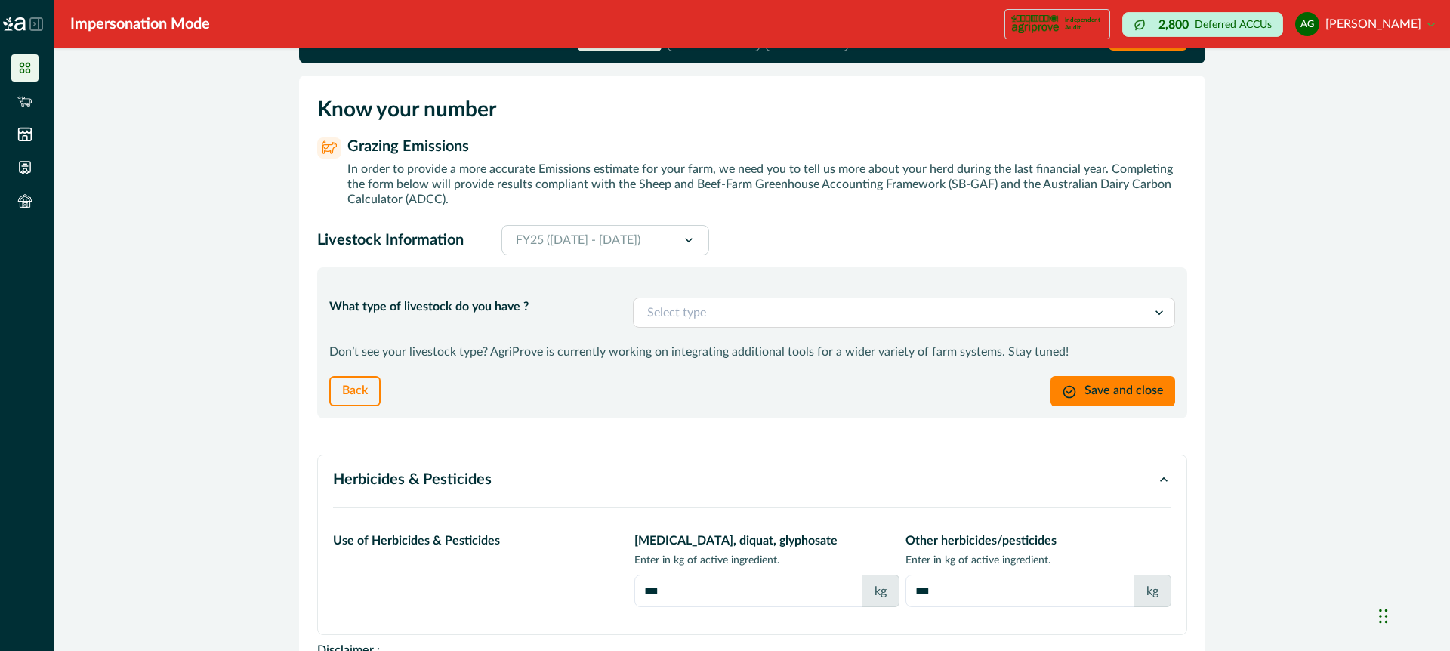
scroll to position [0, 0]
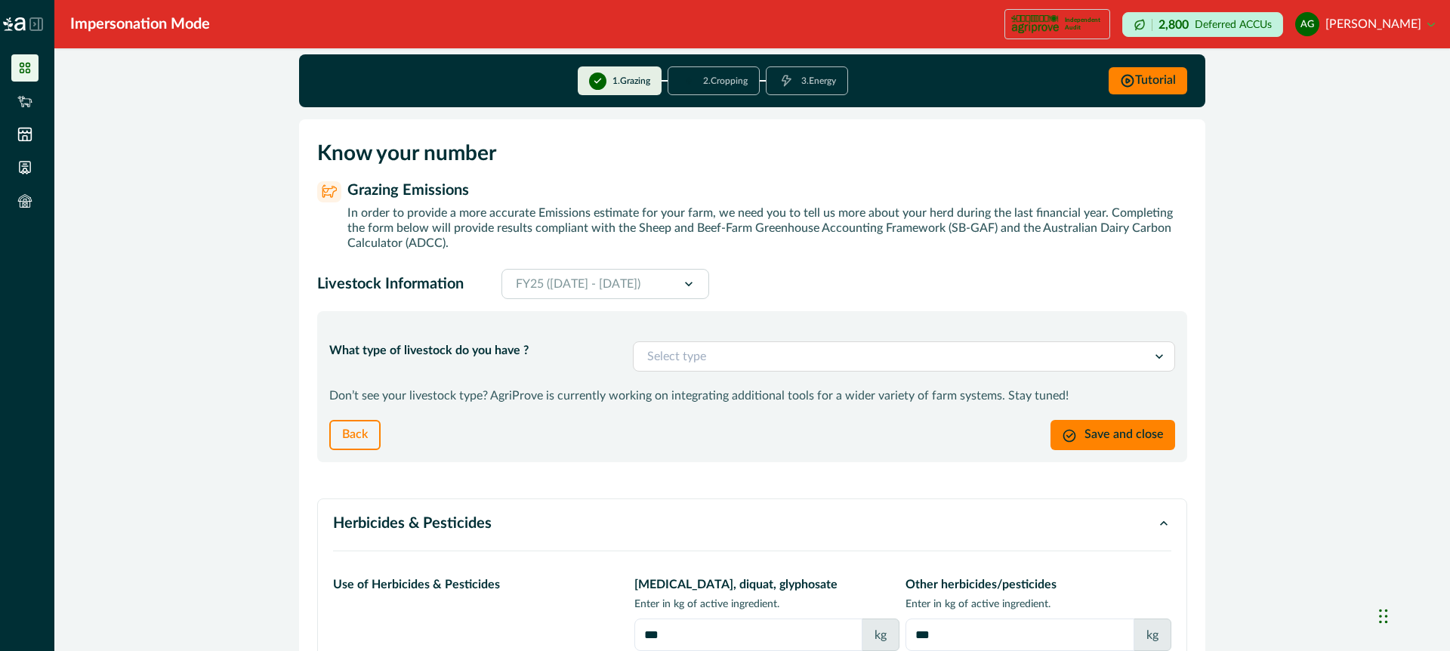
click at [729, 84] on button "2 . Cropping" at bounding box center [714, 80] width 92 height 29
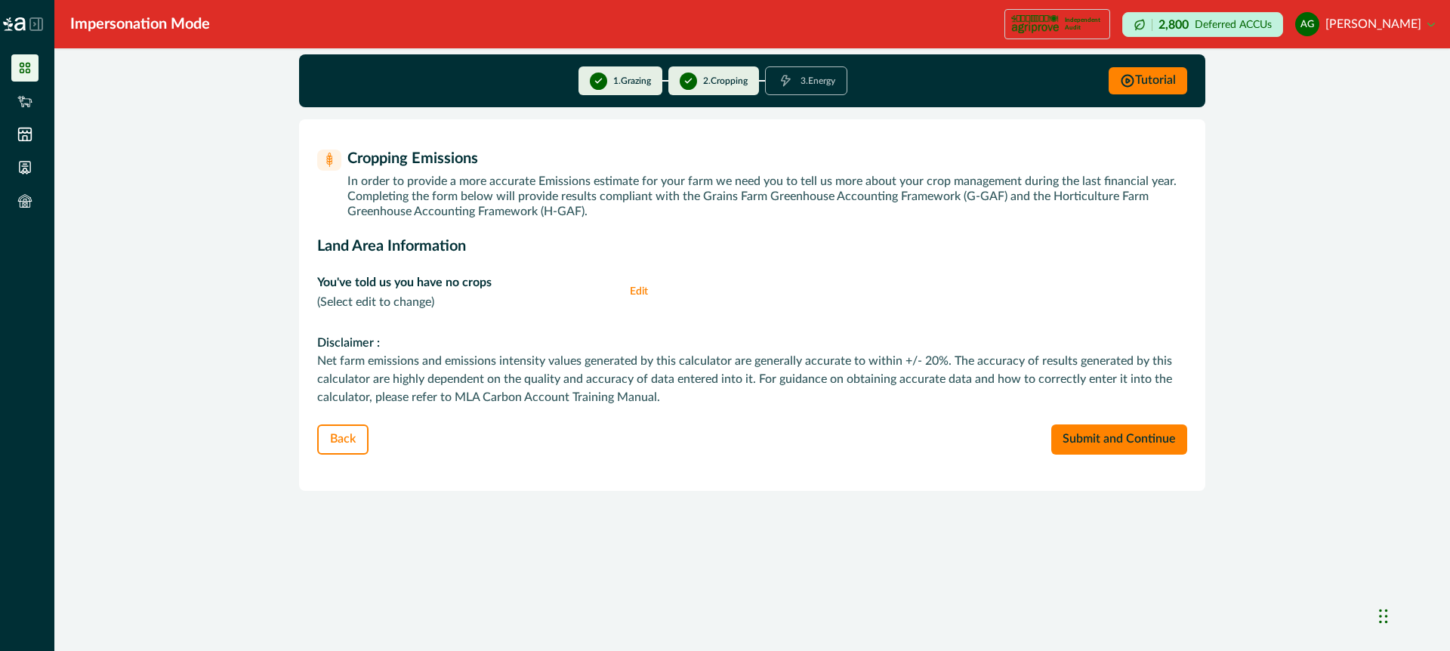
click at [26, 69] on icon at bounding box center [25, 68] width 11 height 11
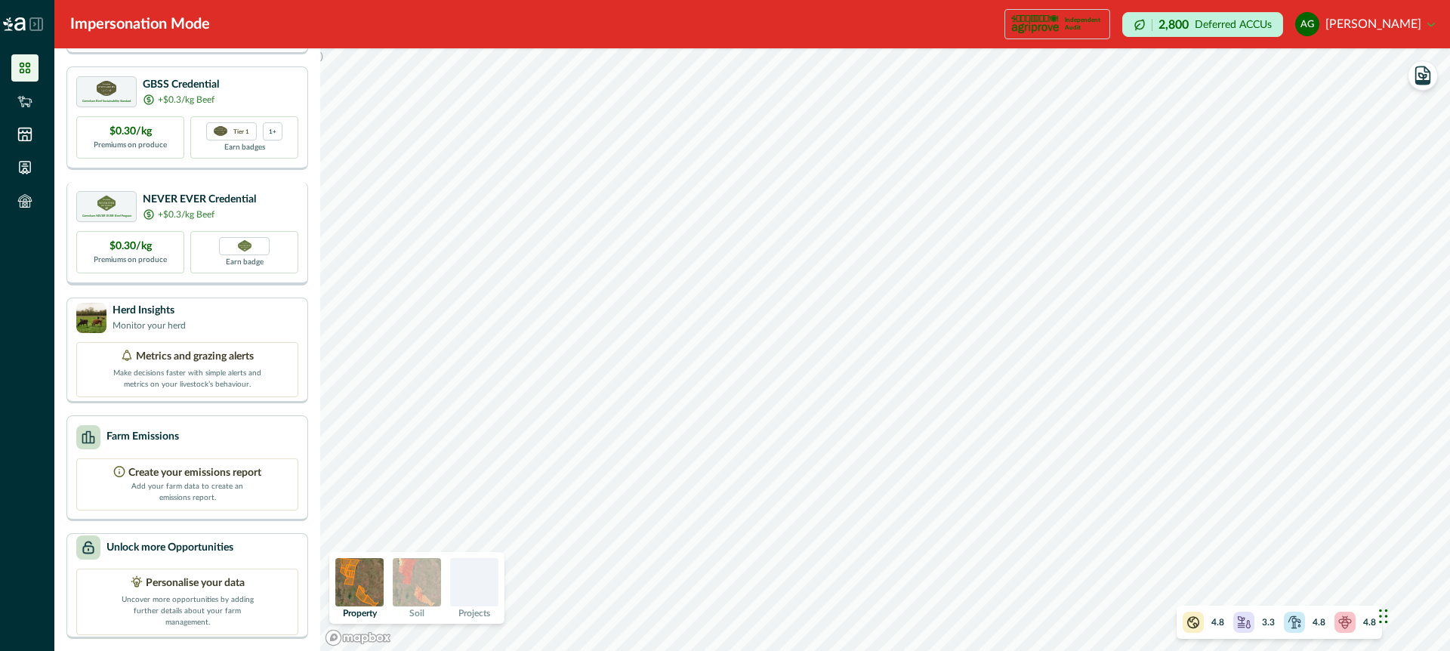
scroll to position [88, 0]
